Goal: Transaction & Acquisition: Download file/media

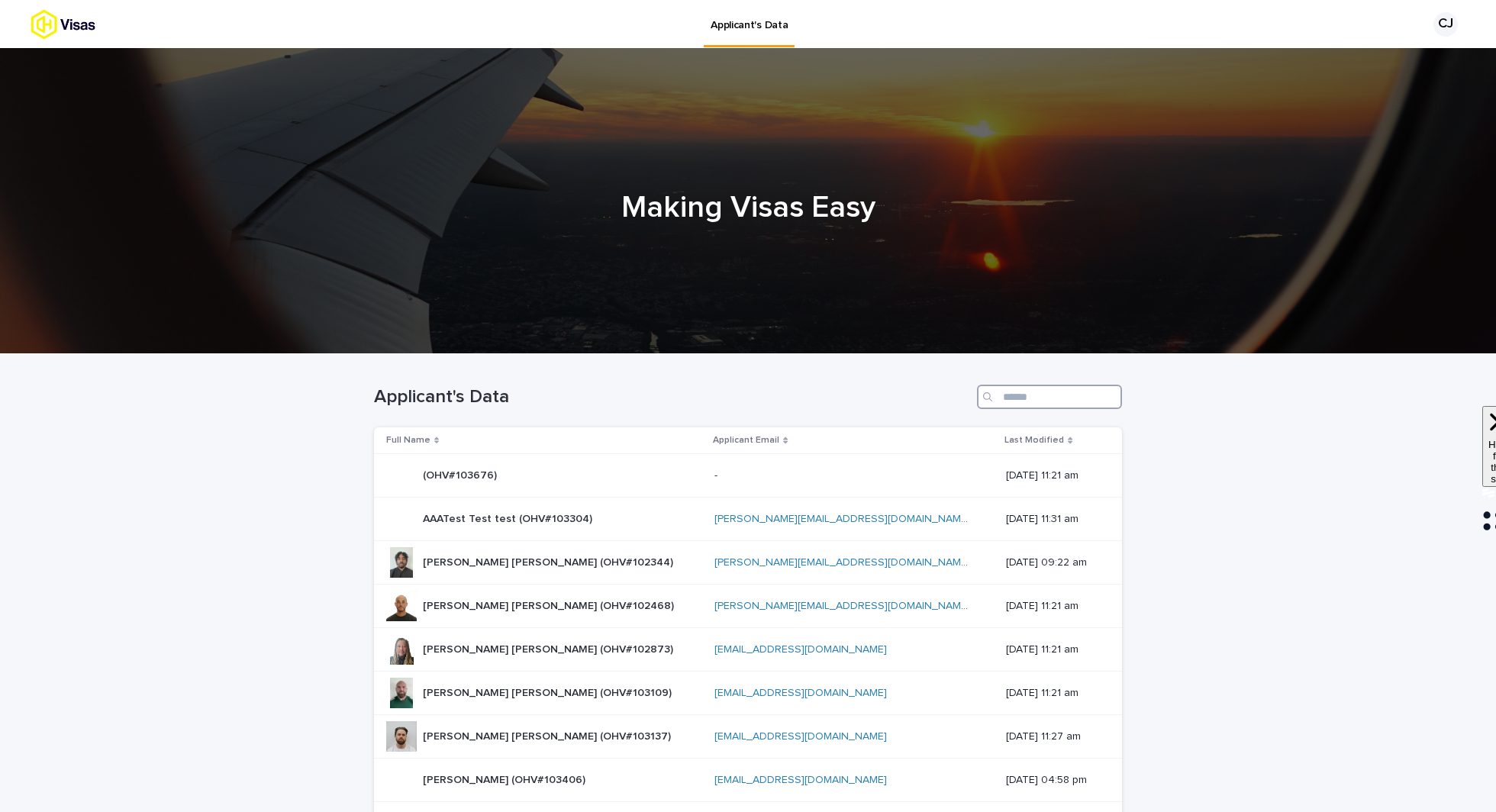
click at [1018, 397] on input "Search" at bounding box center [1049, 396] width 145 height 25
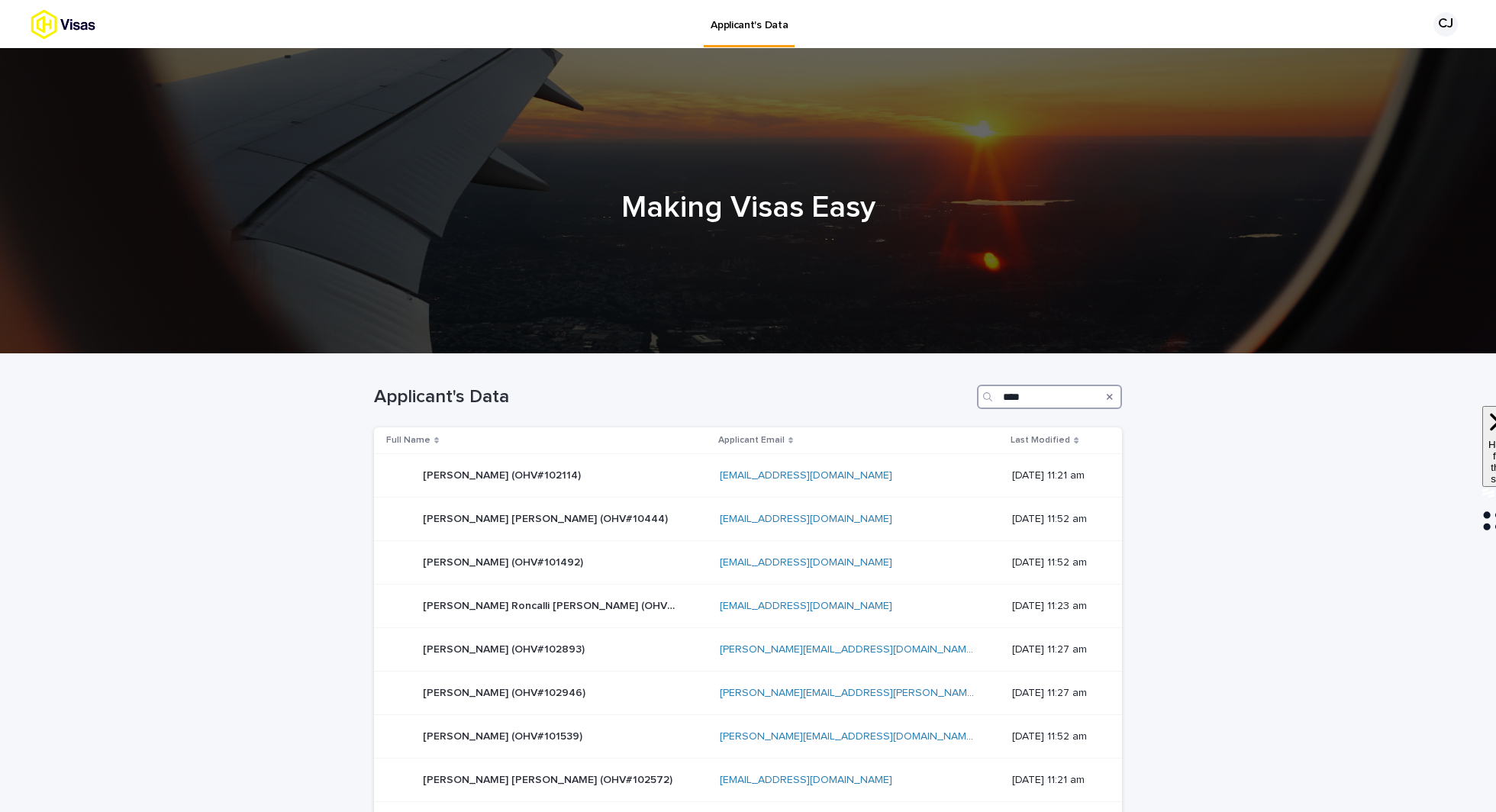
type input "*****"
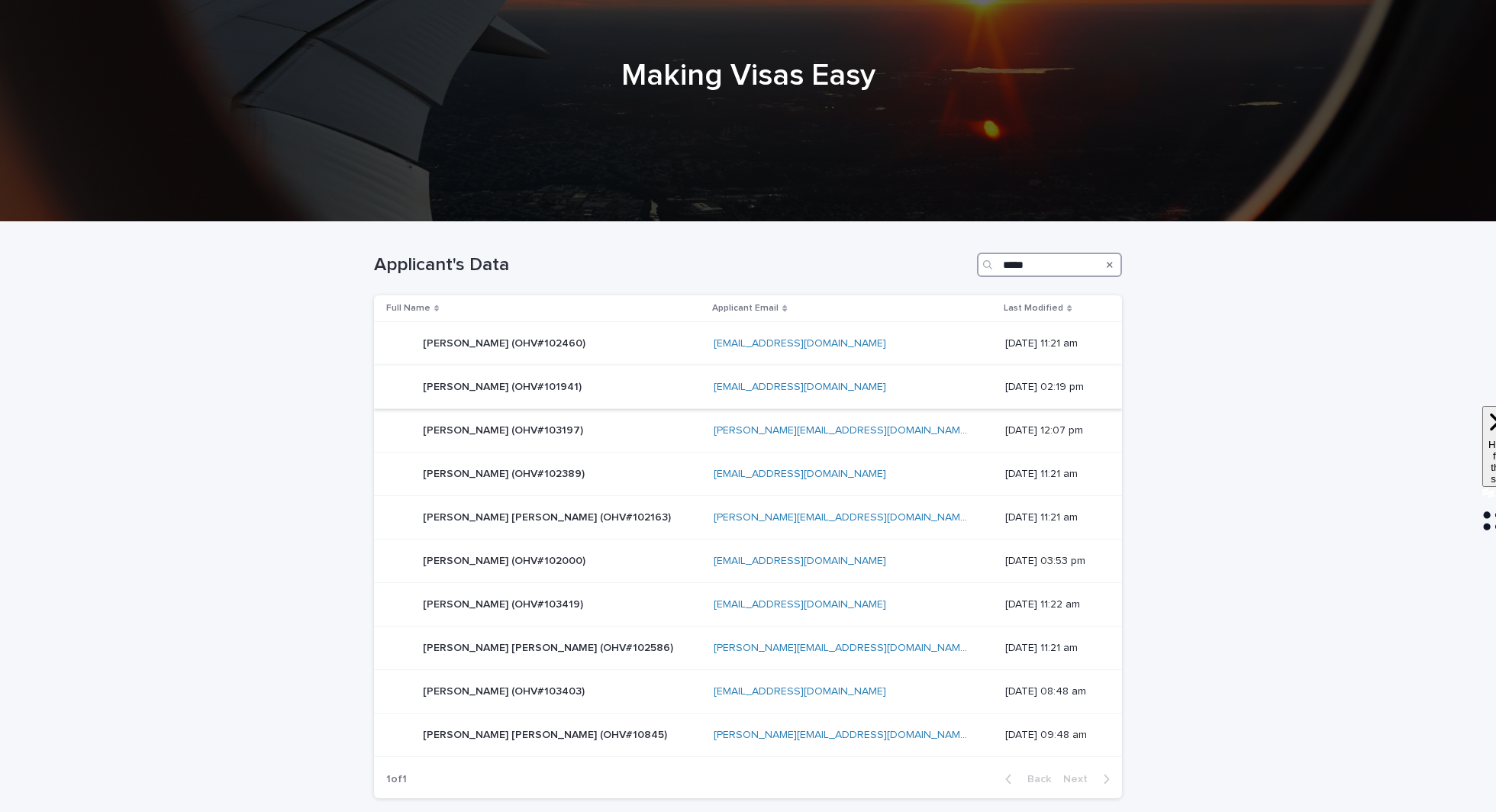
scroll to position [149, 0]
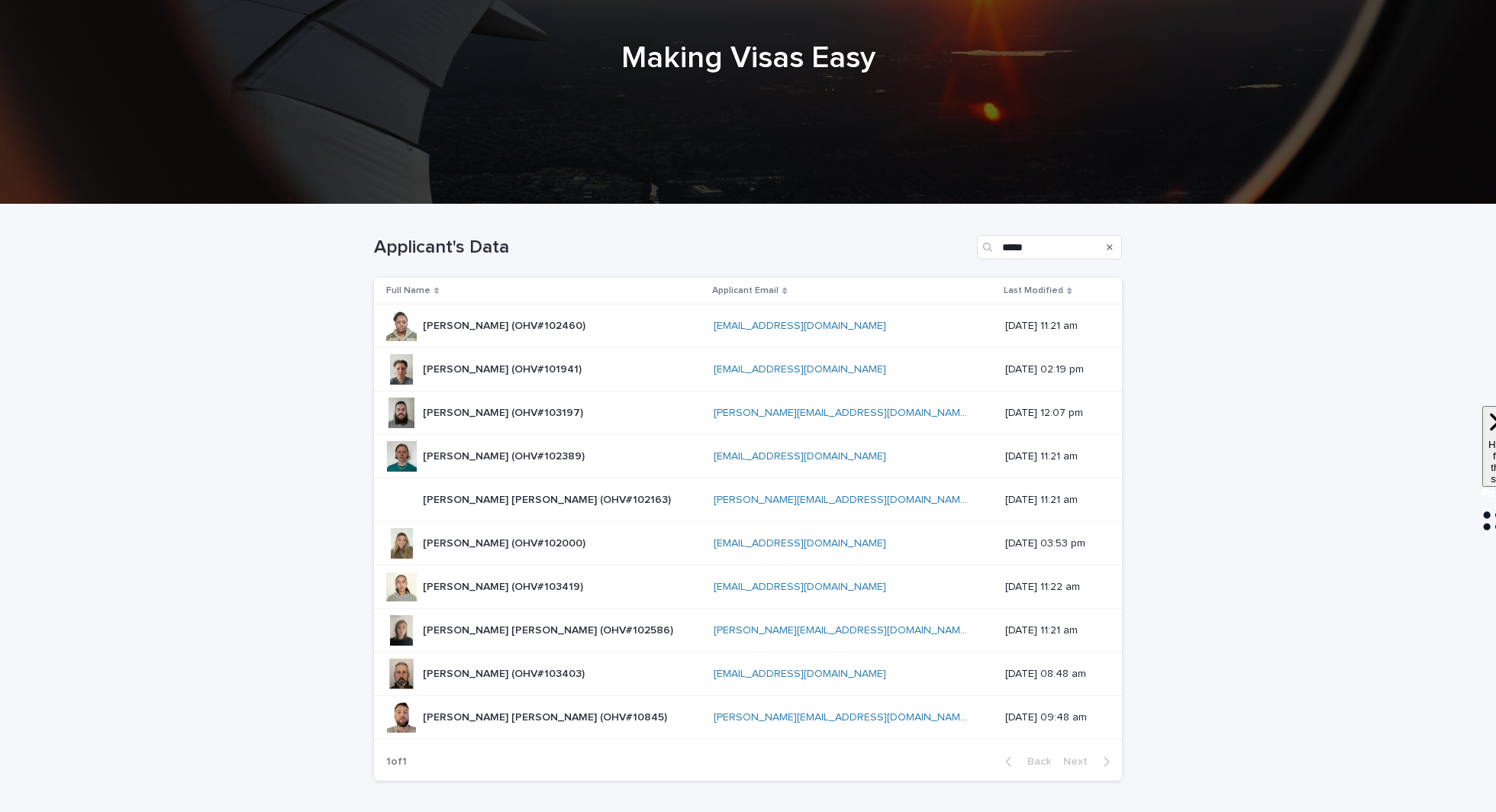
click at [622, 709] on div "[PERSON_NAME] [PERSON_NAME] (OHV#10845) [PERSON_NAME] [PERSON_NAME] (OHV#10845)" at bounding box center [544, 717] width 315 height 30
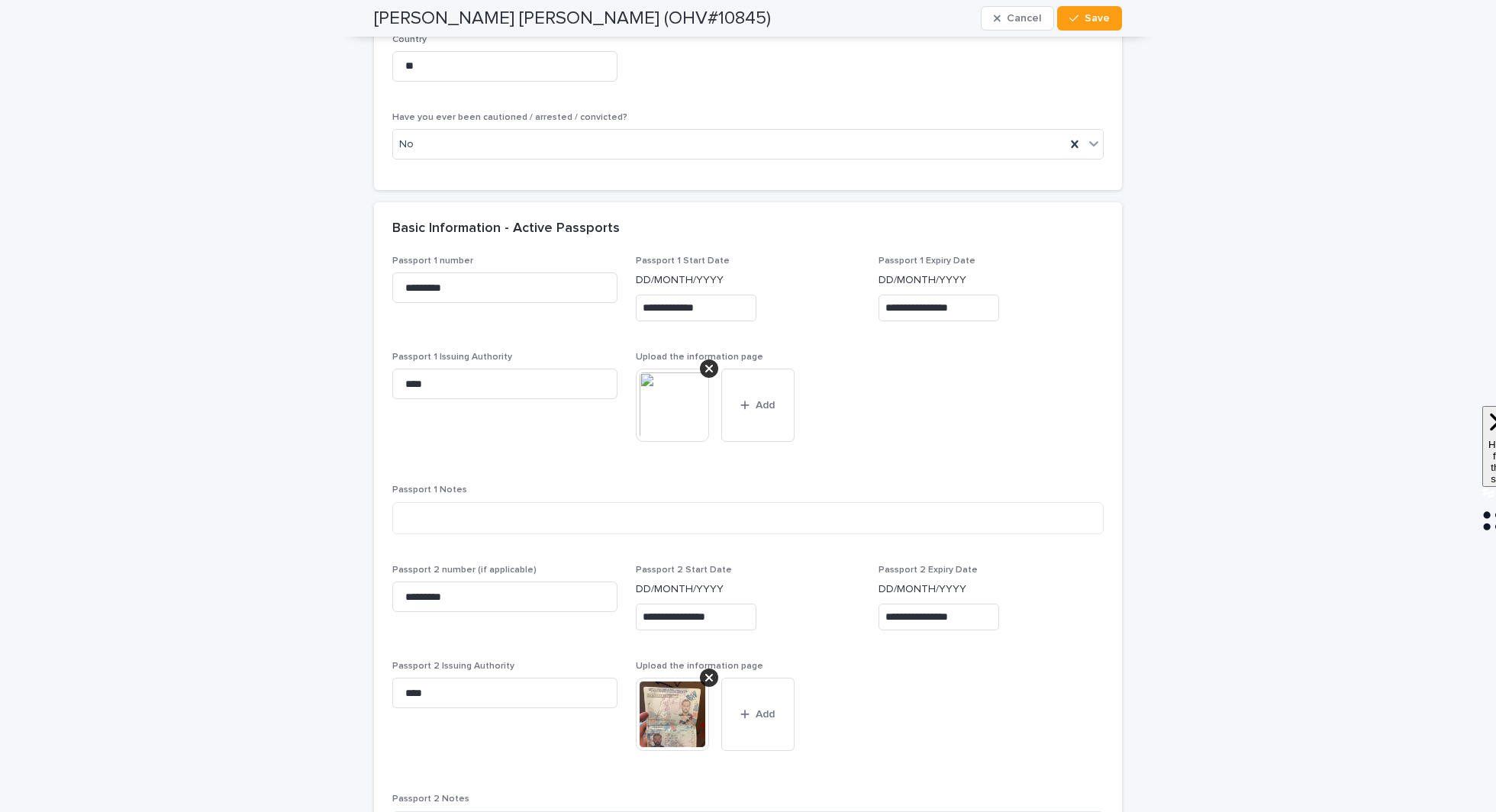
scroll to position [1313, 0]
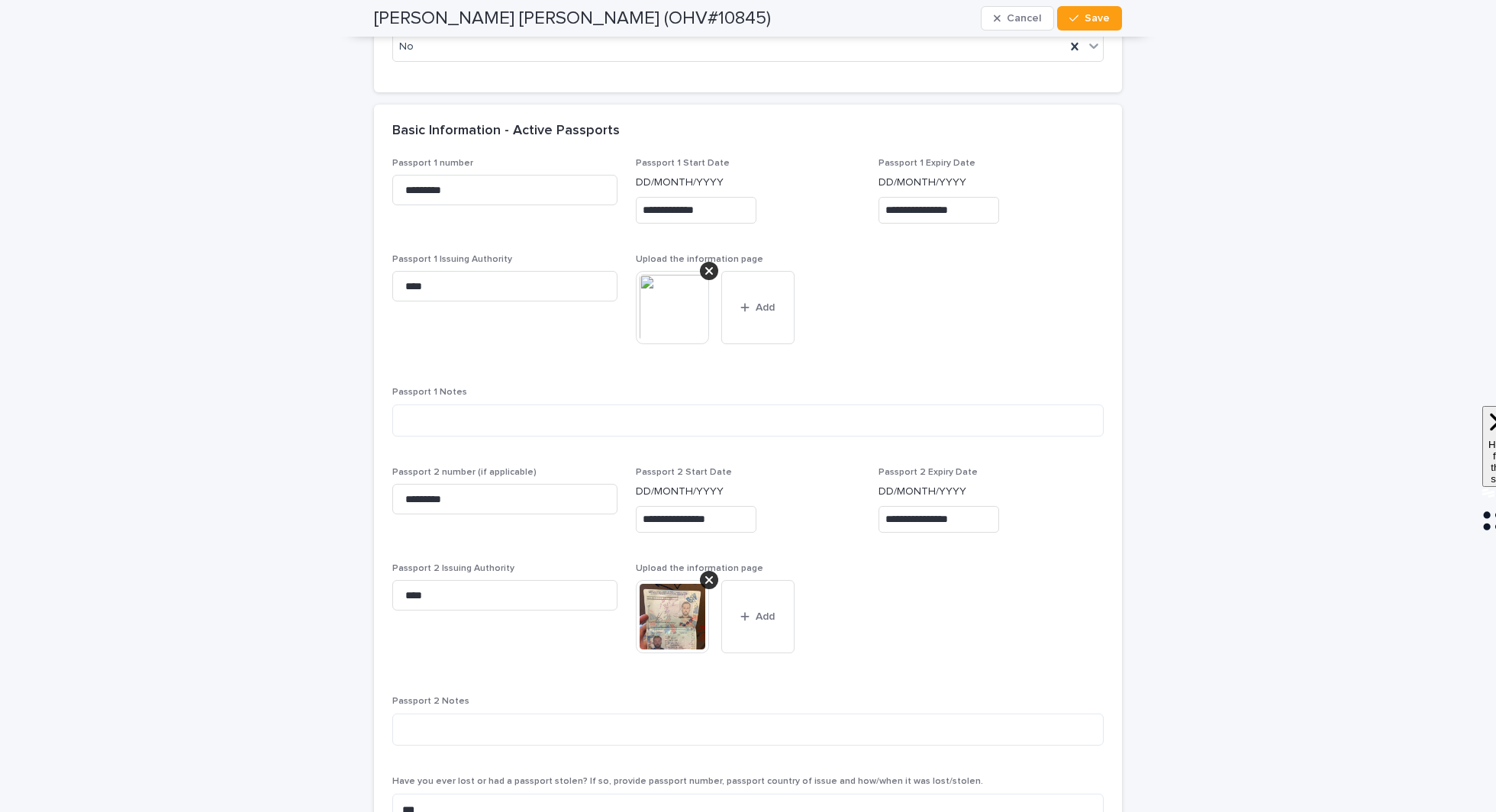
click at [667, 325] on img at bounding box center [672, 308] width 73 height 73
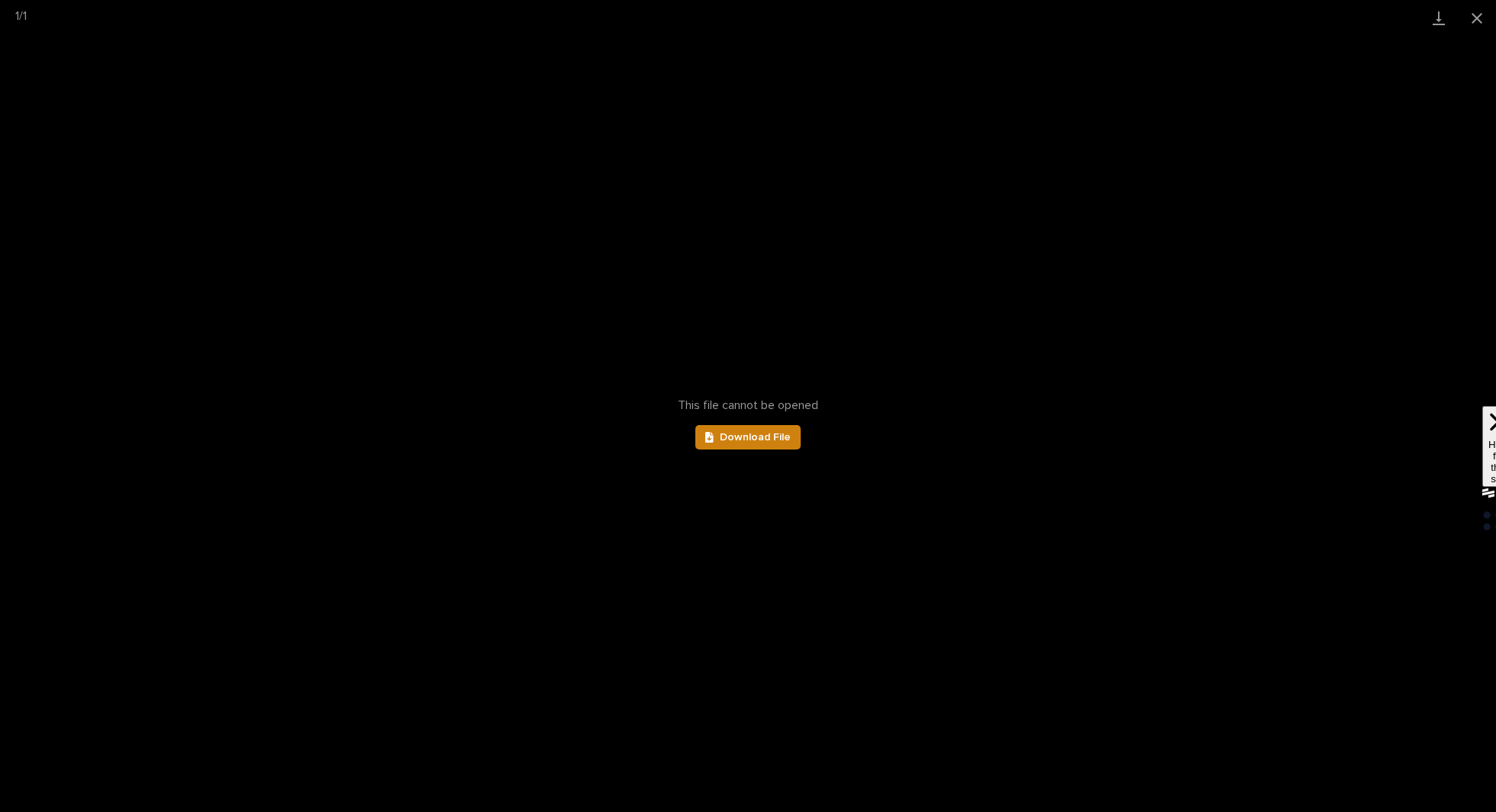
click at [743, 434] on span "Download File" at bounding box center [755, 438] width 71 height 11
click at [1488, 8] on button "Close gallery" at bounding box center [1477, 17] width 38 height 36
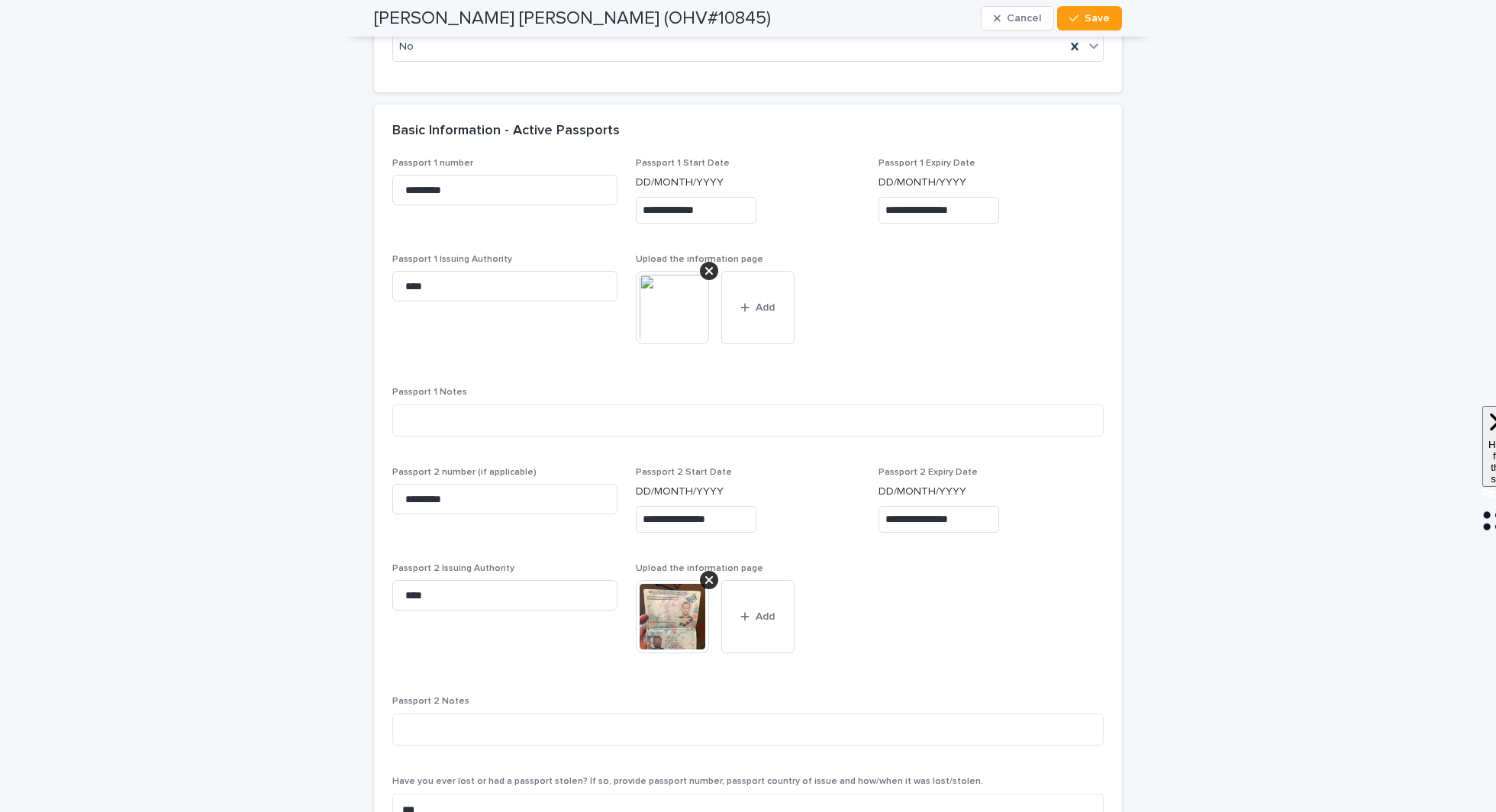
click at [655, 640] on img at bounding box center [672, 617] width 73 height 73
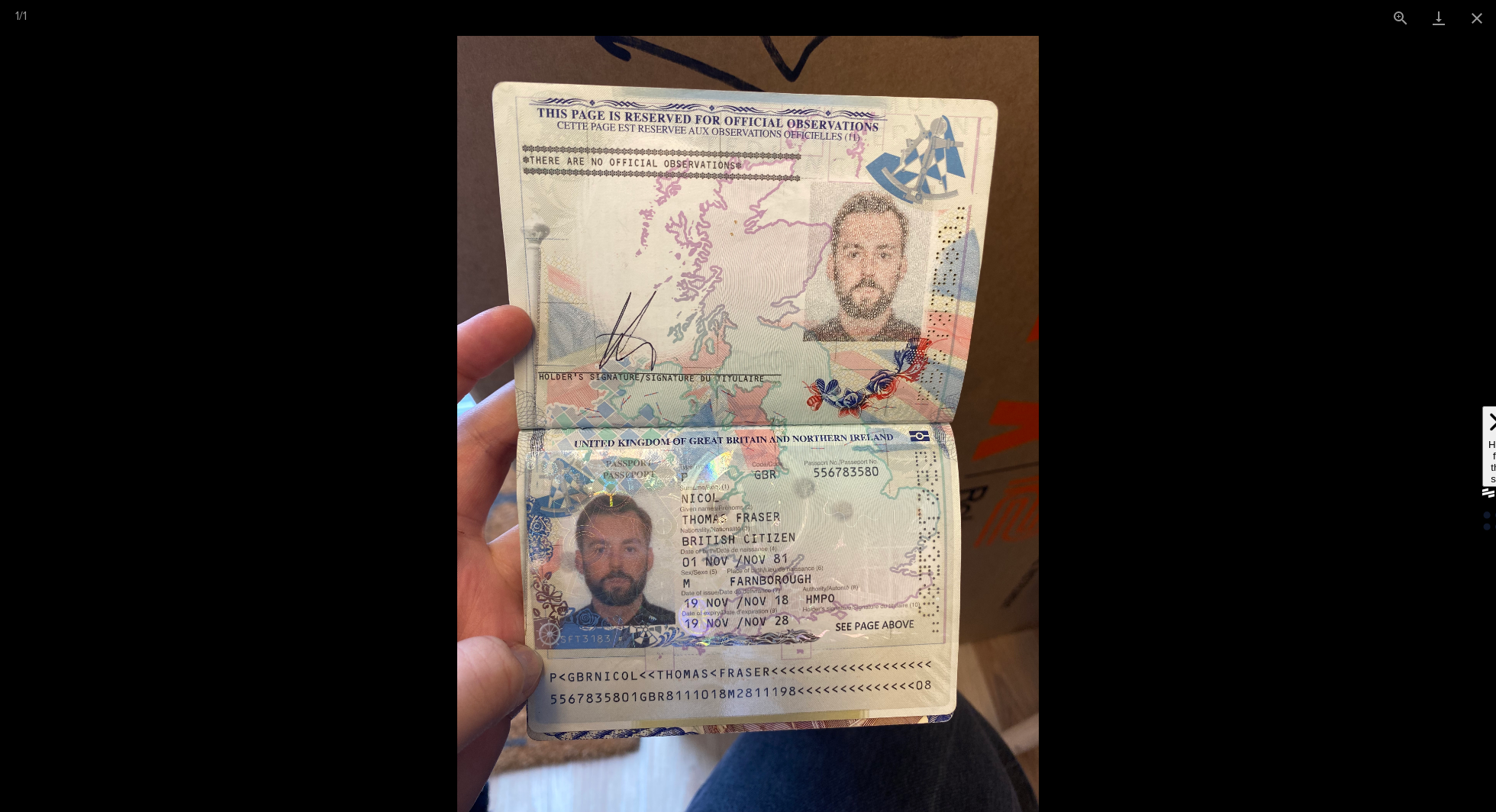
click at [1213, 557] on picture at bounding box center [748, 424] width 1496 height 776
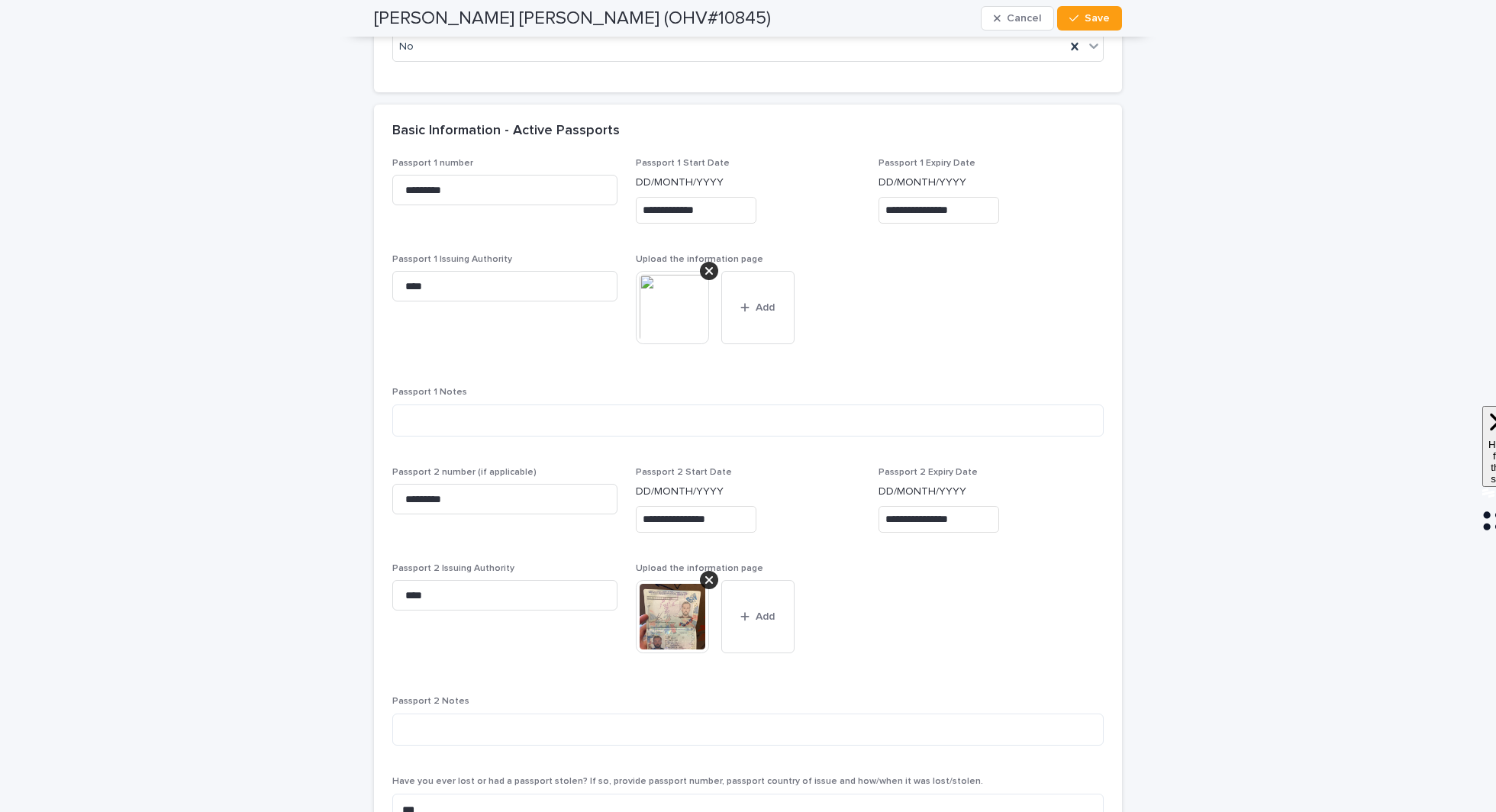
click at [663, 317] on img at bounding box center [672, 308] width 73 height 73
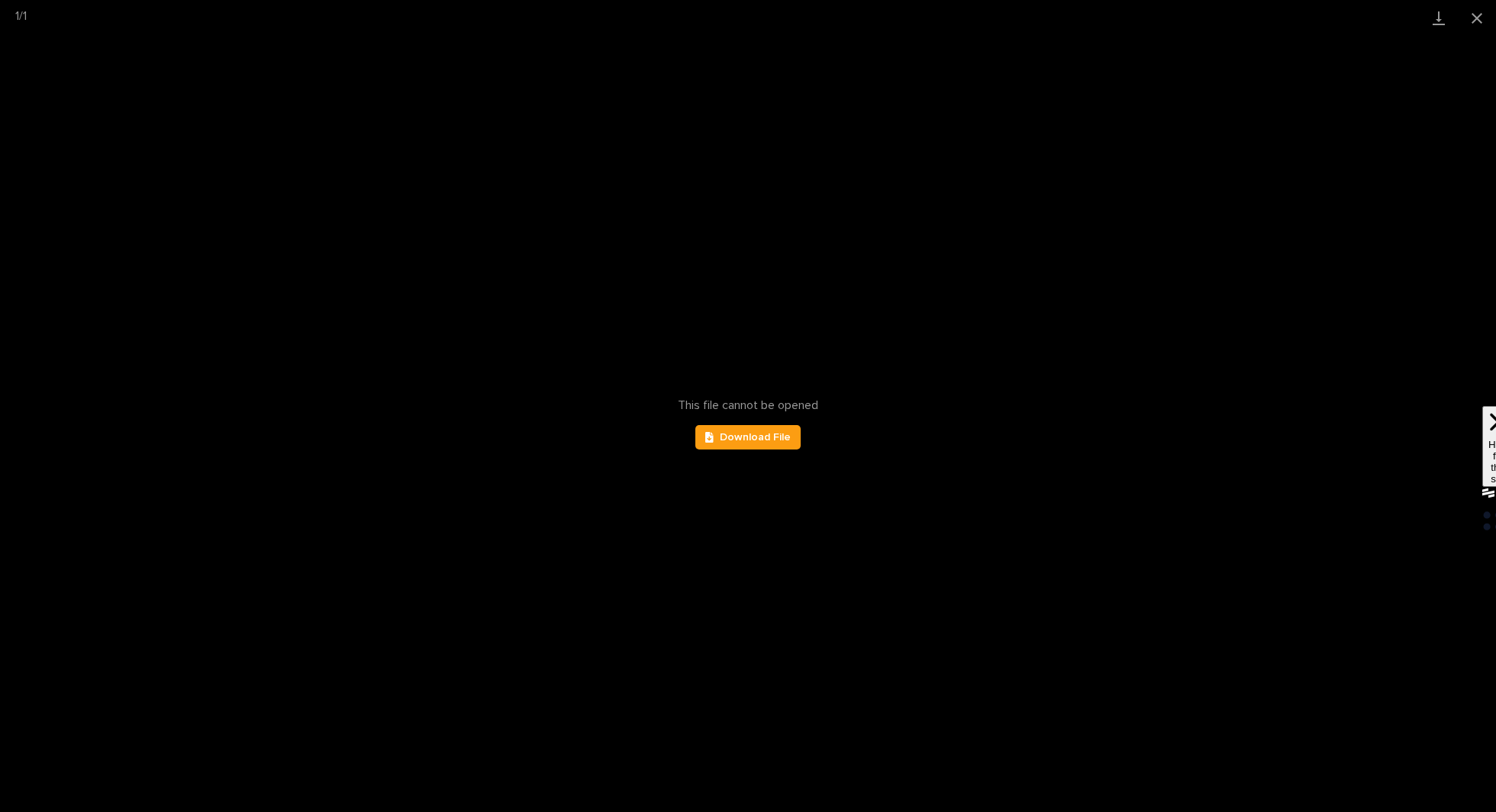
click at [1328, 295] on div "This file cannot be opened Download File" at bounding box center [748, 424] width 1496 height 776
click at [1469, 26] on button "Close gallery" at bounding box center [1477, 17] width 38 height 36
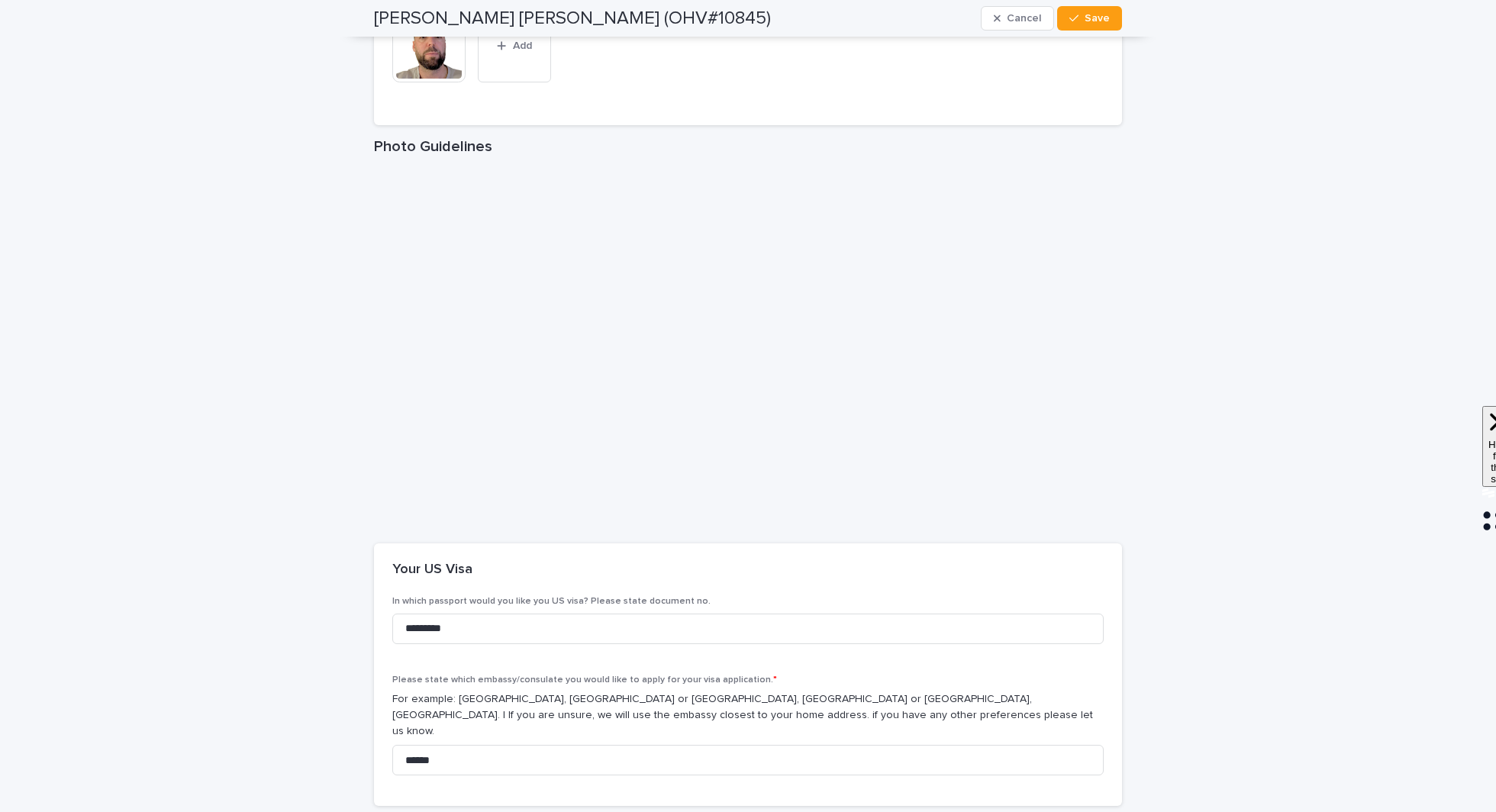
scroll to position [2217, 0]
